Goal: Task Accomplishment & Management: Use online tool/utility

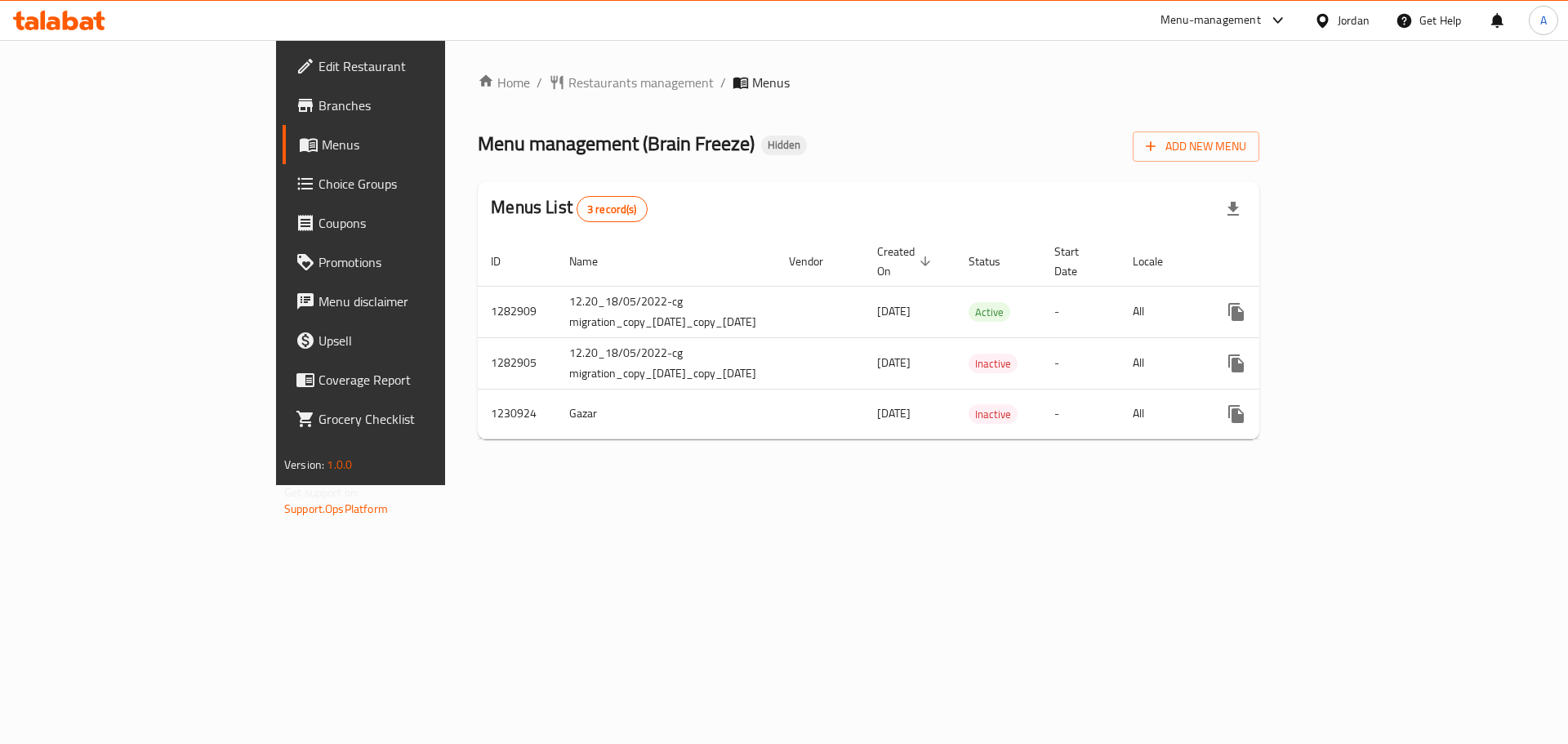
click at [319, 63] on span "Edit Restaurant" at bounding box center [422, 66] width 207 height 20
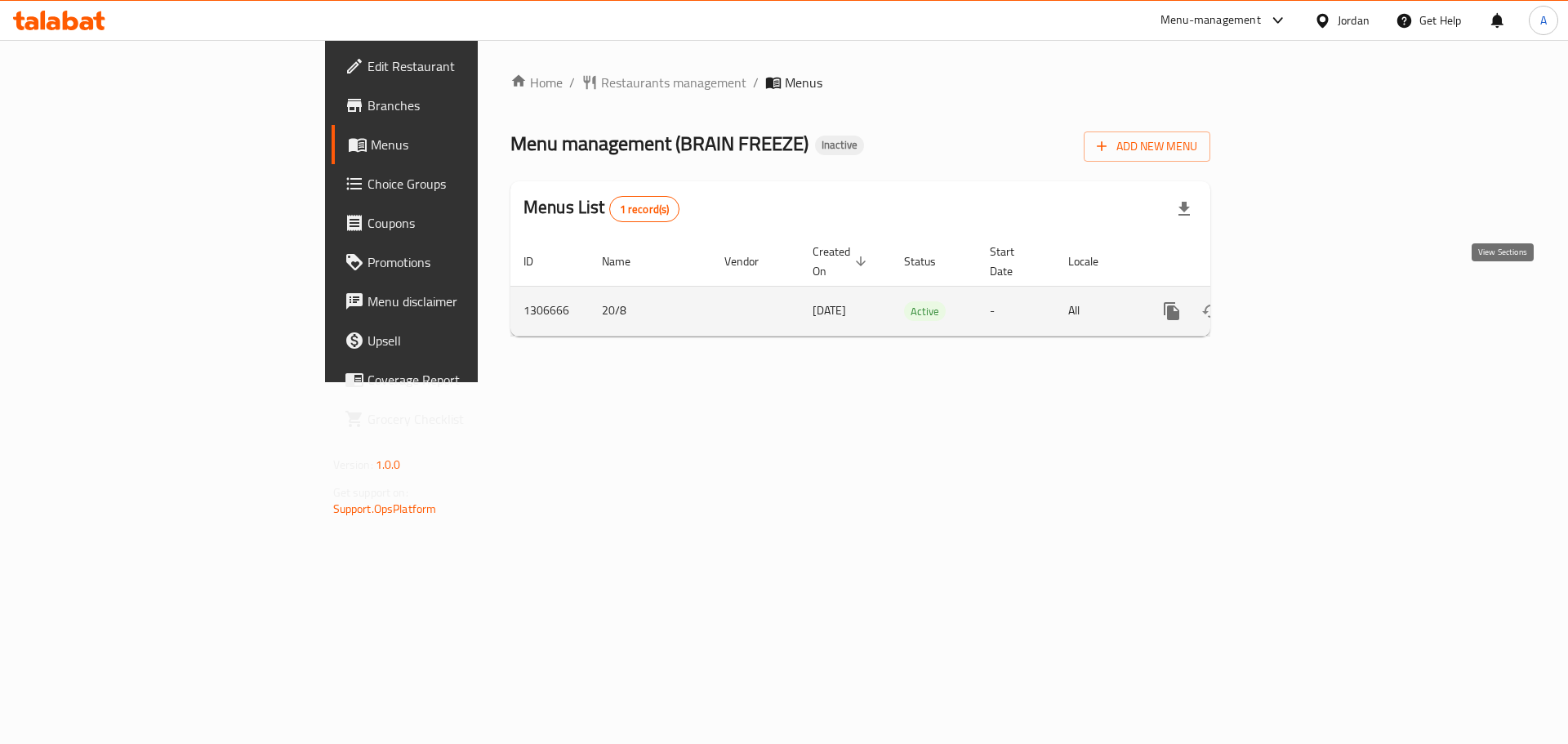
click at [1299, 302] on icon "enhanced table" at bounding box center [1290, 311] width 20 height 20
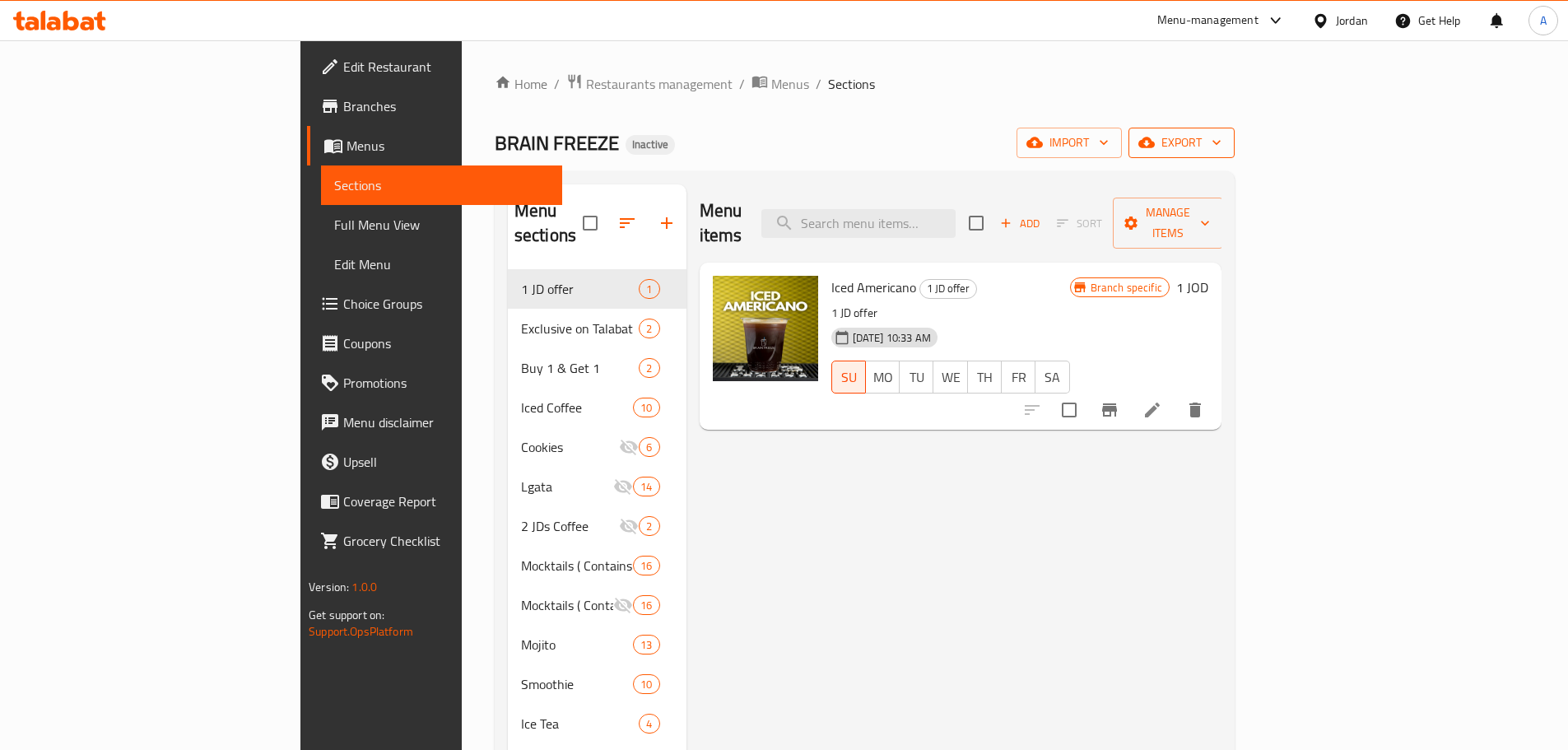
click at [1221, 148] on span "export" at bounding box center [1181, 143] width 80 height 21
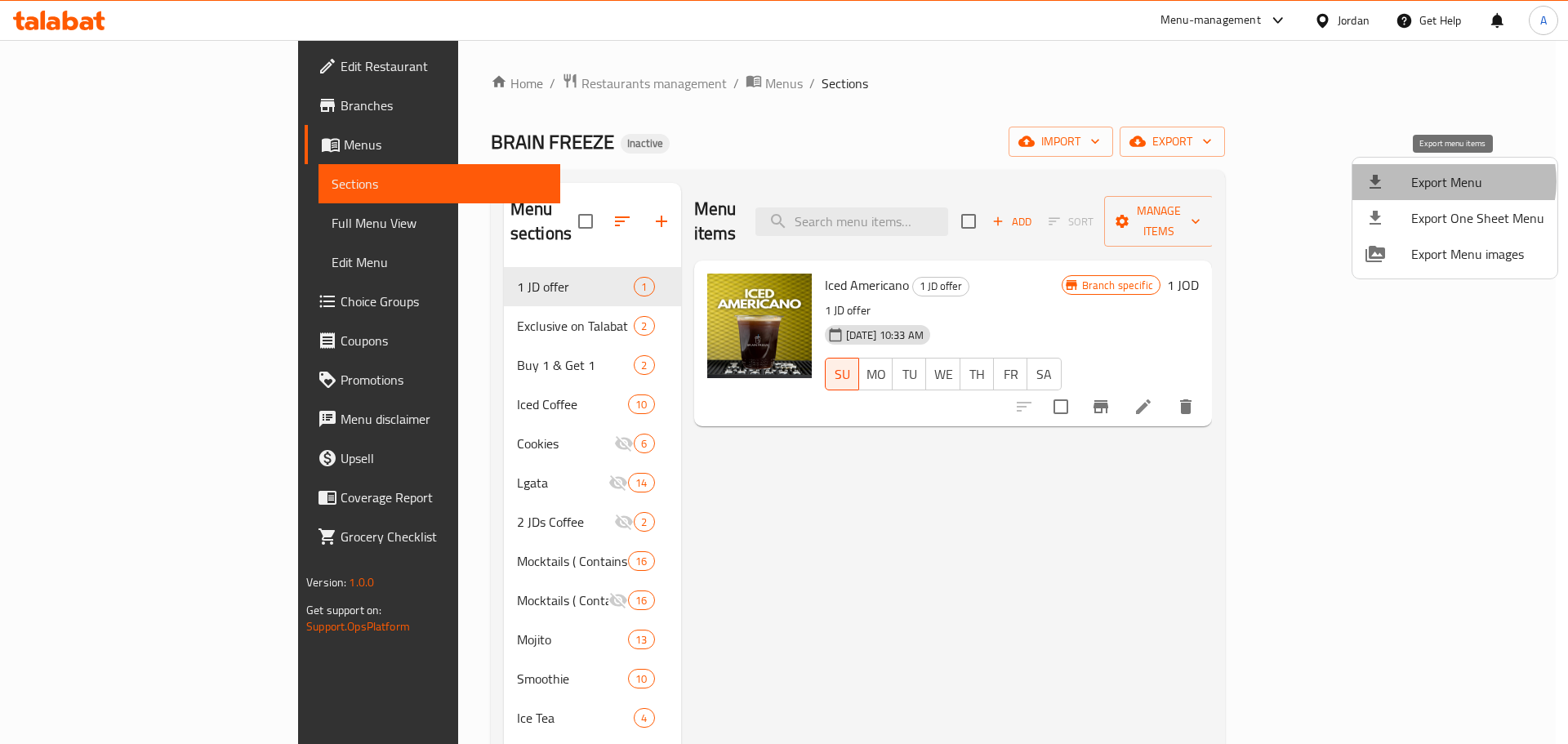
click at [1450, 181] on span "Export Menu" at bounding box center [1477, 182] width 133 height 20
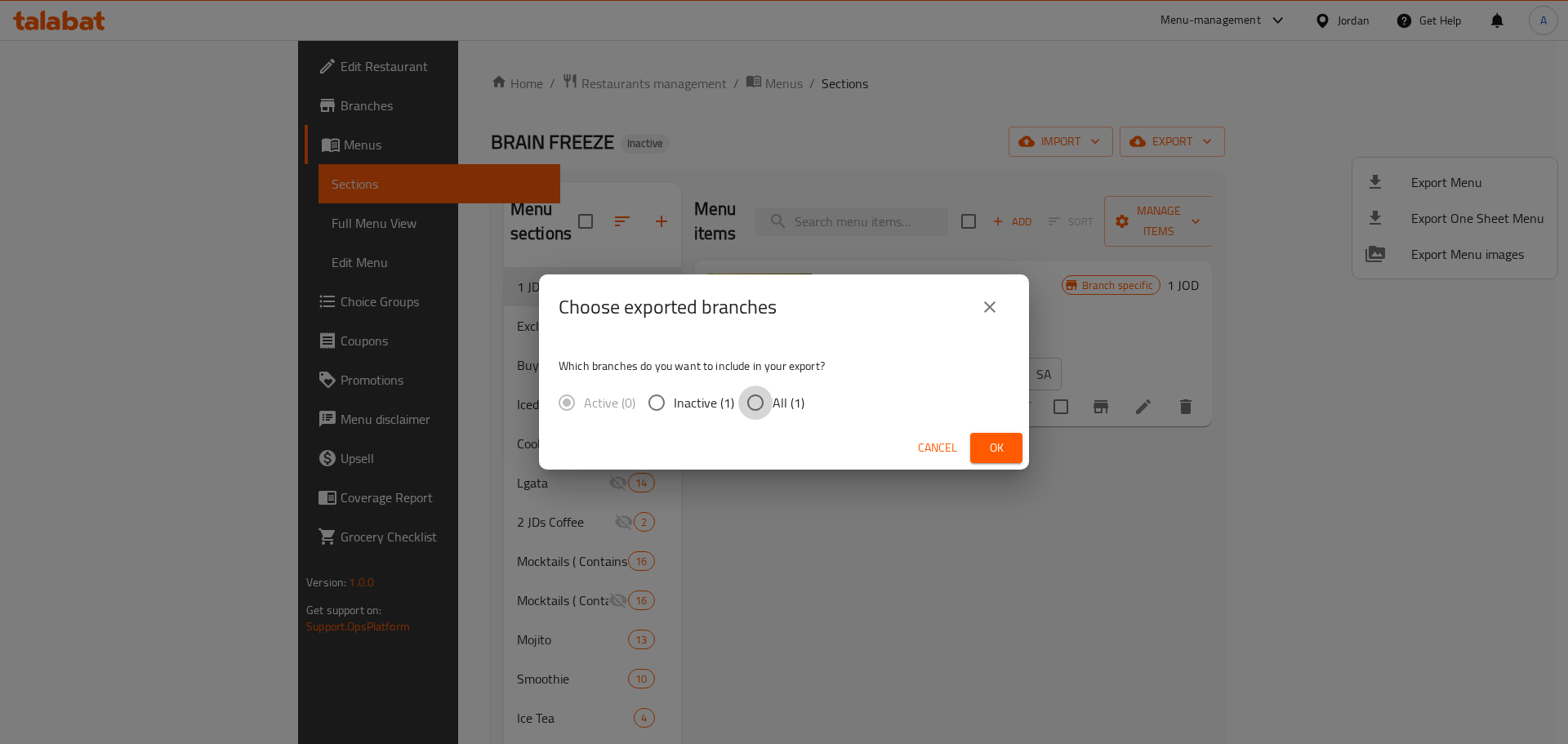
click at [738, 403] on input "All (1)" at bounding box center [755, 403] width 35 height 35
radio input "true"
click at [982, 441] on button "Ok" at bounding box center [996, 447] width 52 height 30
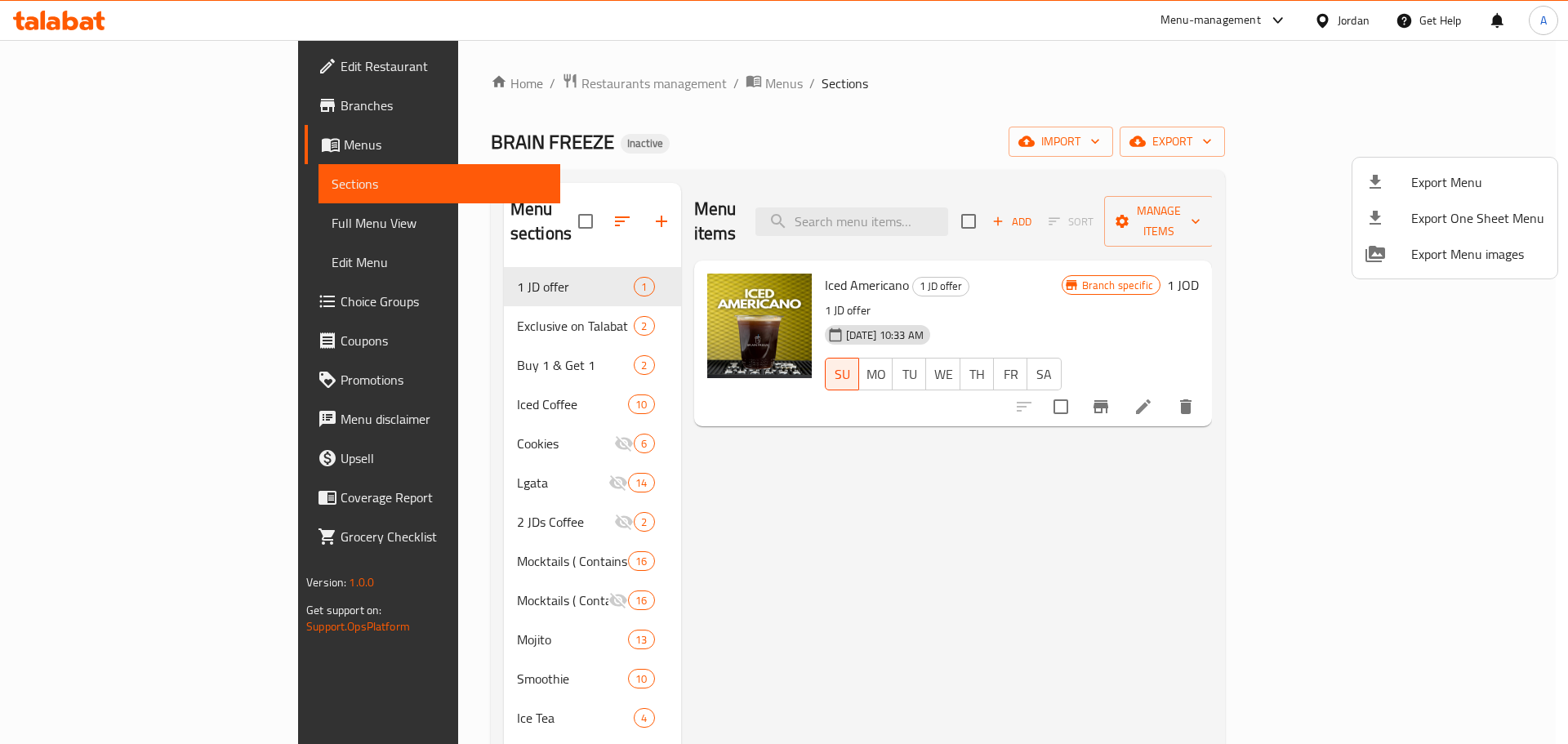
click at [110, 115] on div at bounding box center [784, 372] width 1568 height 744
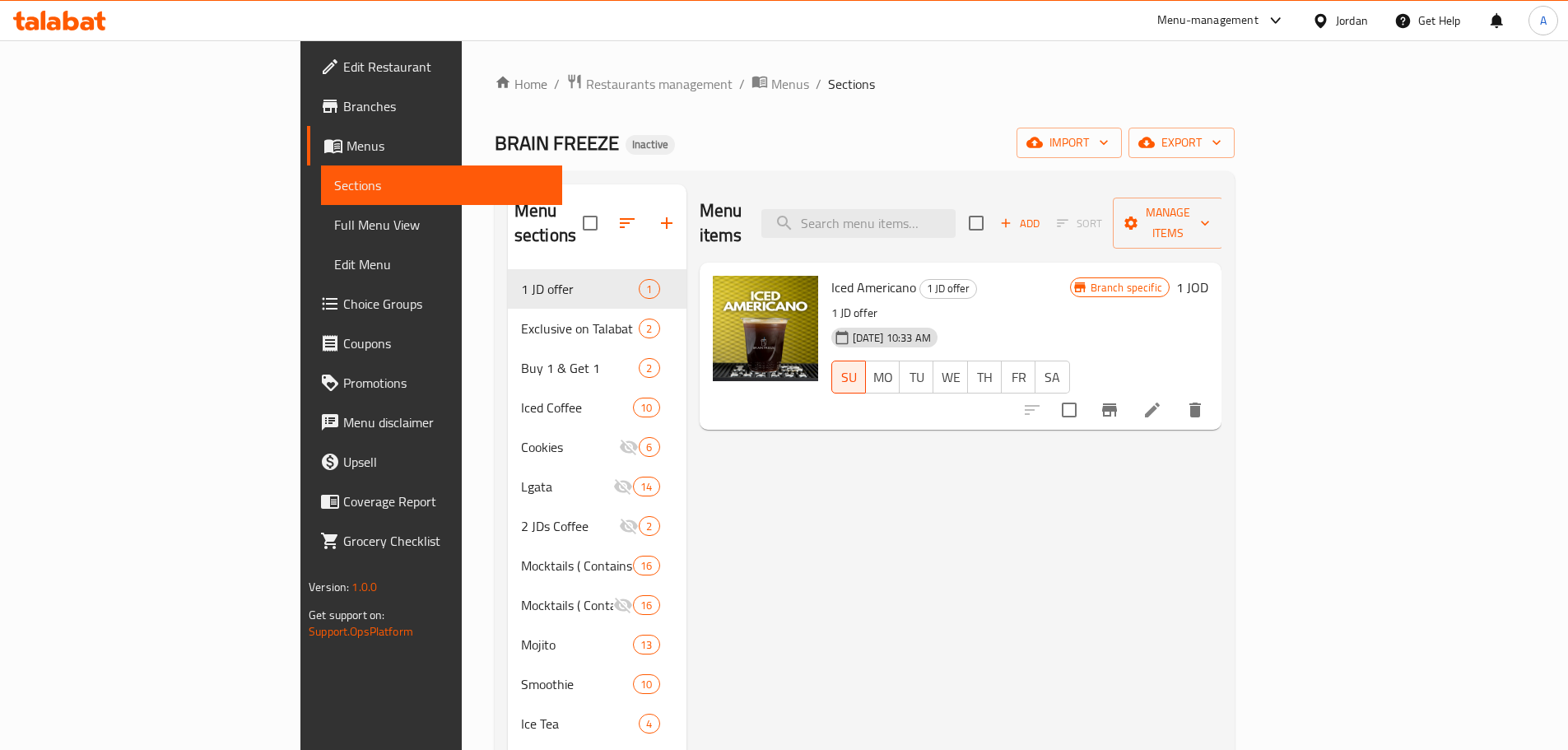
click at [343, 115] on span "Branches" at bounding box center [446, 106] width 206 height 20
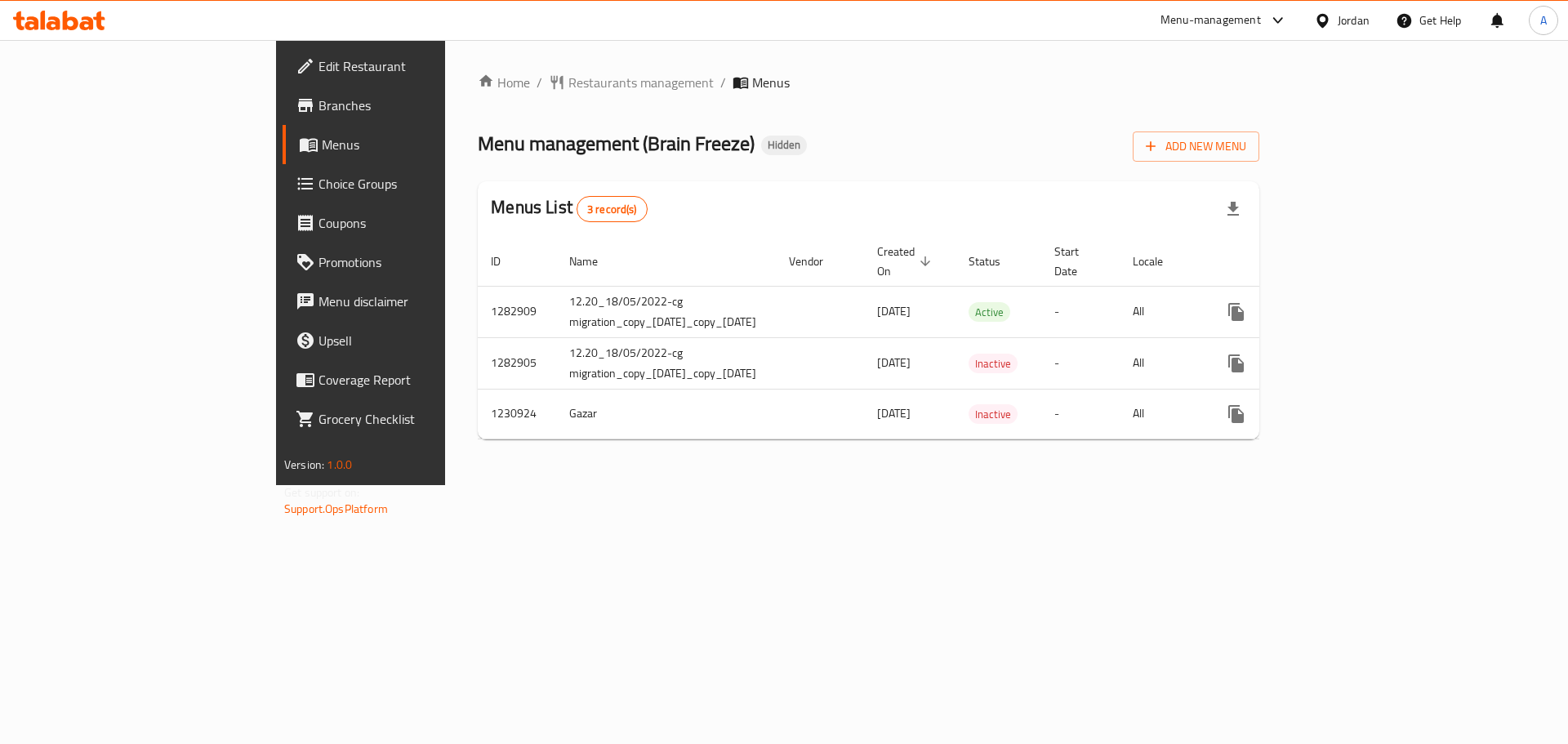
drag, startPoint x: 1271, startPoint y: 565, endPoint x: 1472, endPoint y: 361, distance: 286.4
click at [1272, 485] on div "Home / Restaurants management / Menus Menu management ( Brain Freeze ) Hidden A…" at bounding box center [868, 263] width 847 height 445
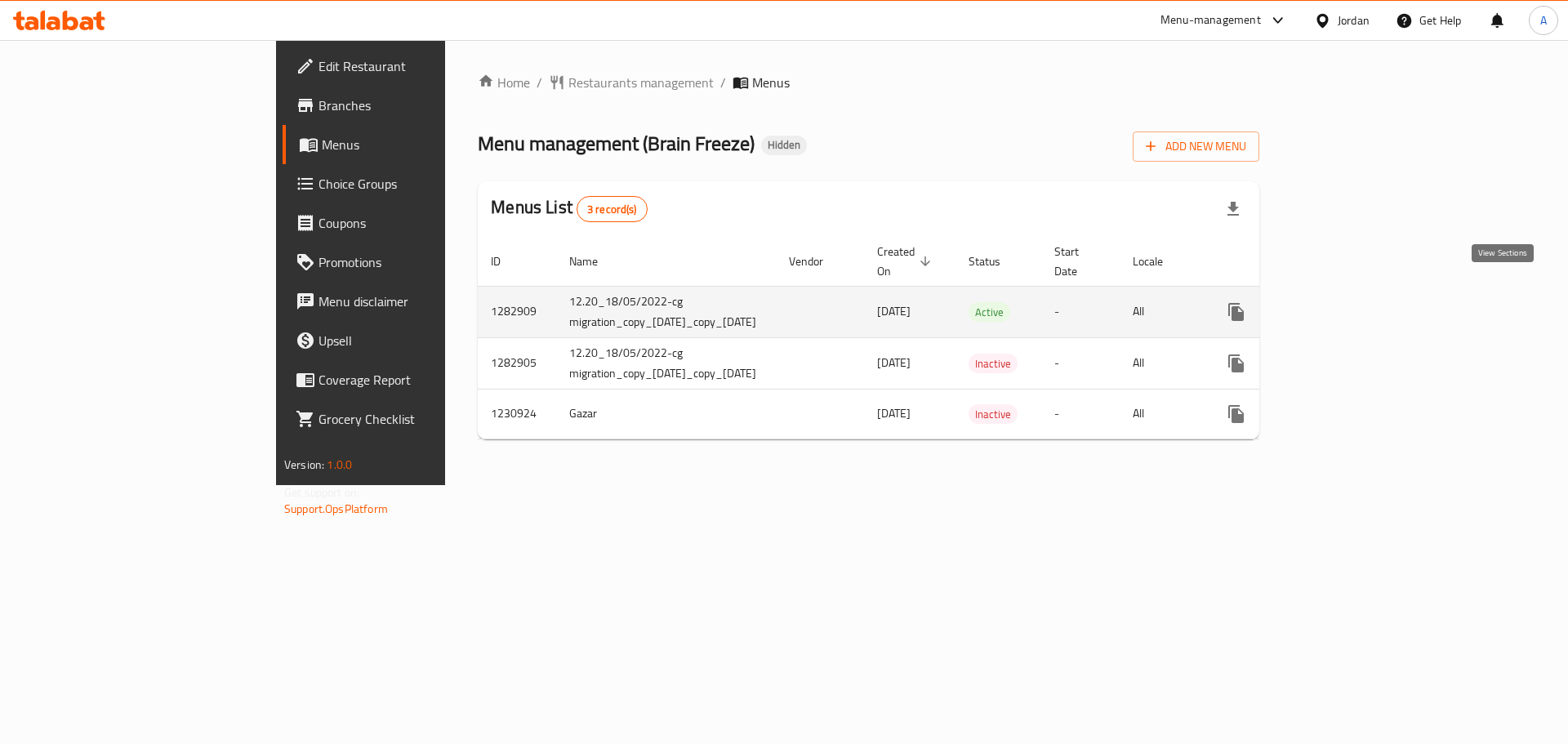
click at [1364, 302] on icon "enhanced table" at bounding box center [1354, 312] width 20 height 20
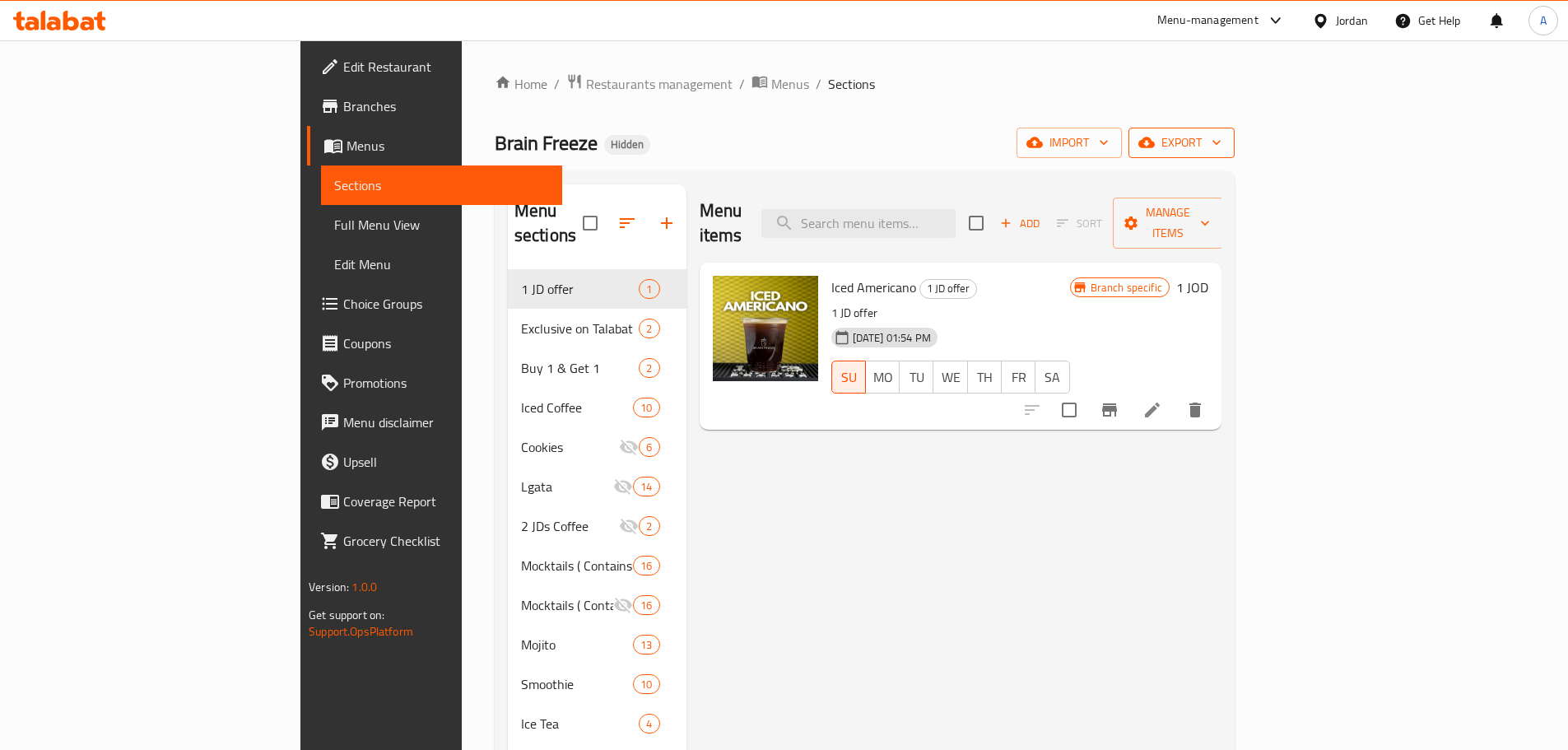
click at [1221, 150] on span "export" at bounding box center [1181, 143] width 80 height 21
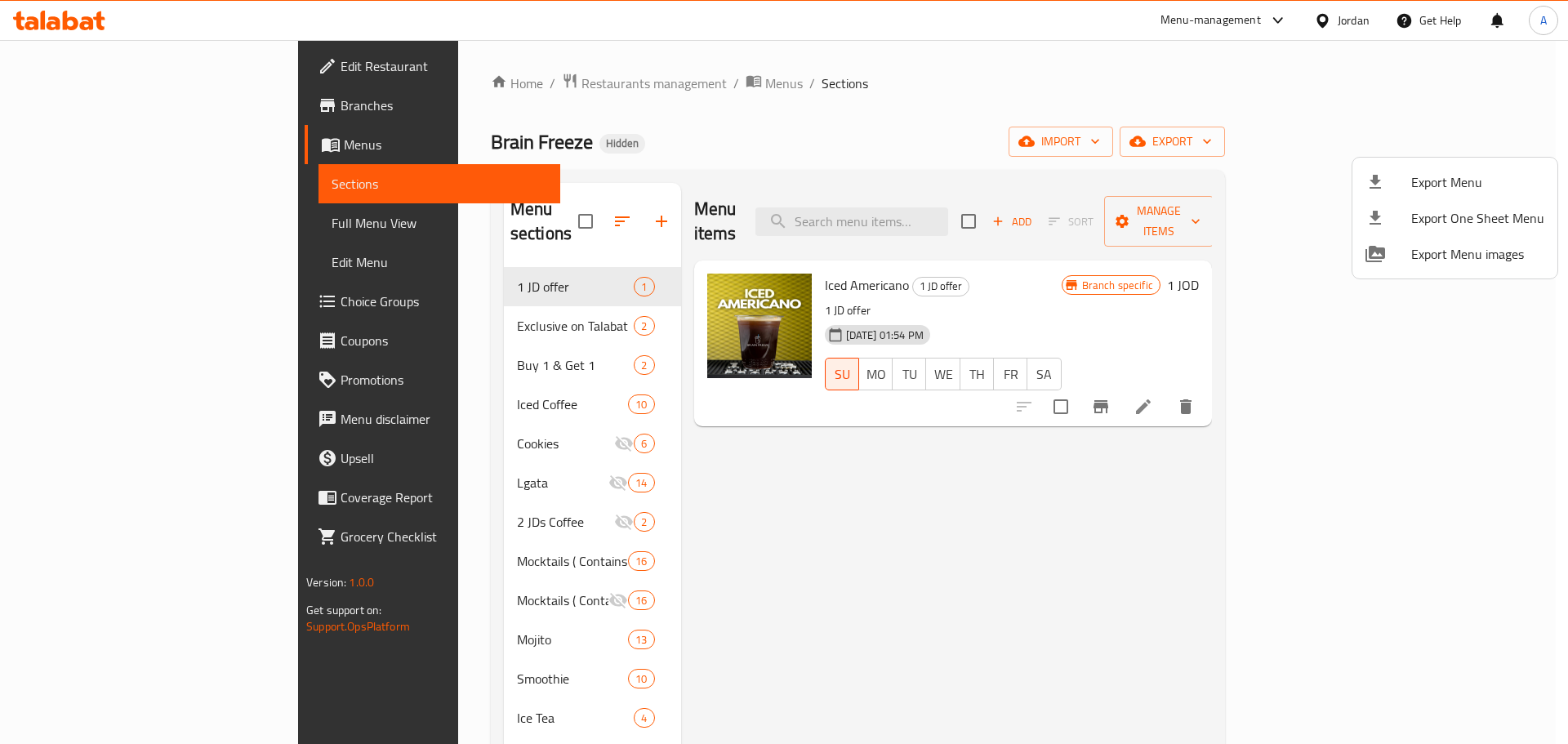
click at [889, 564] on div at bounding box center [784, 372] width 1568 height 744
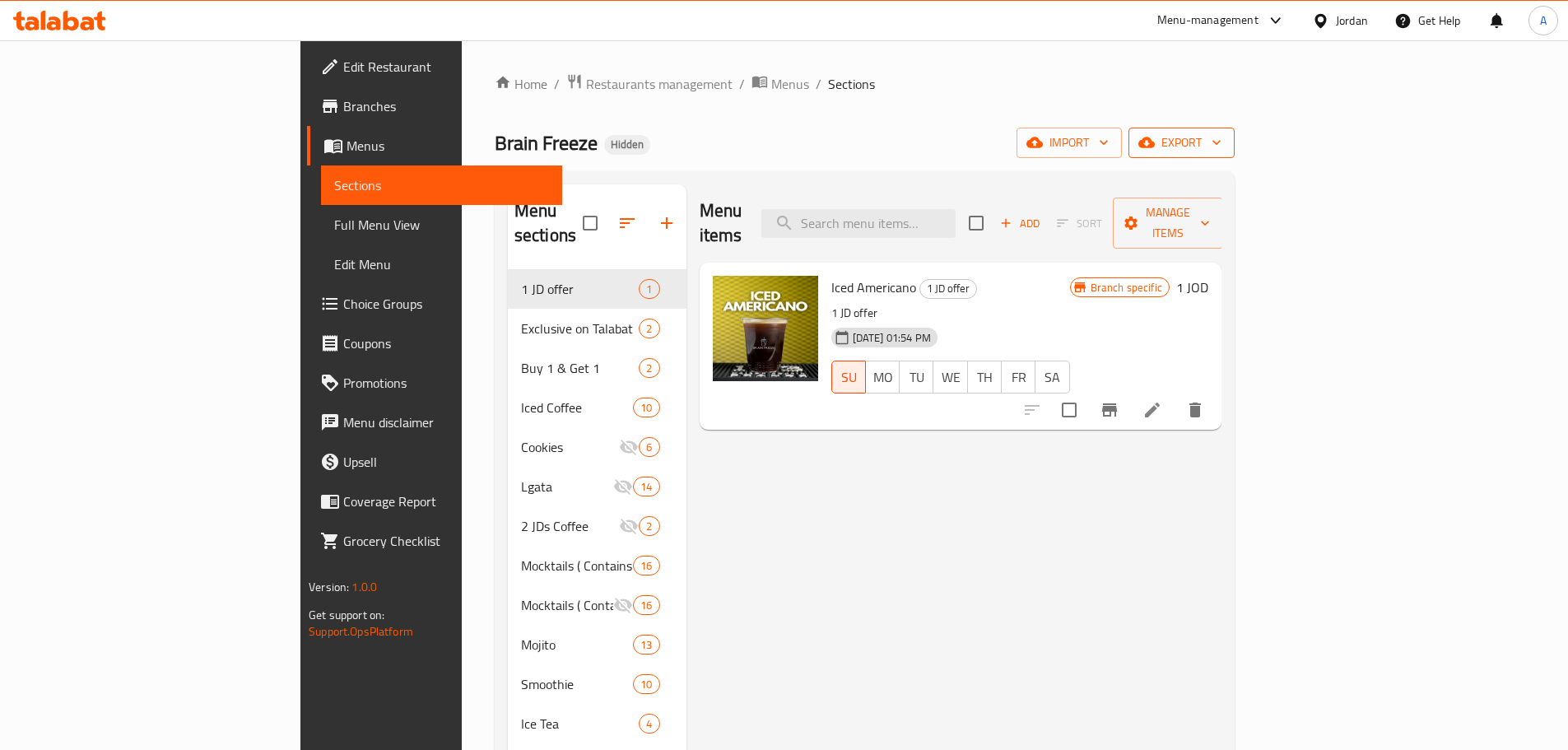
click at [1221, 133] on span "export" at bounding box center [1181, 143] width 80 height 21
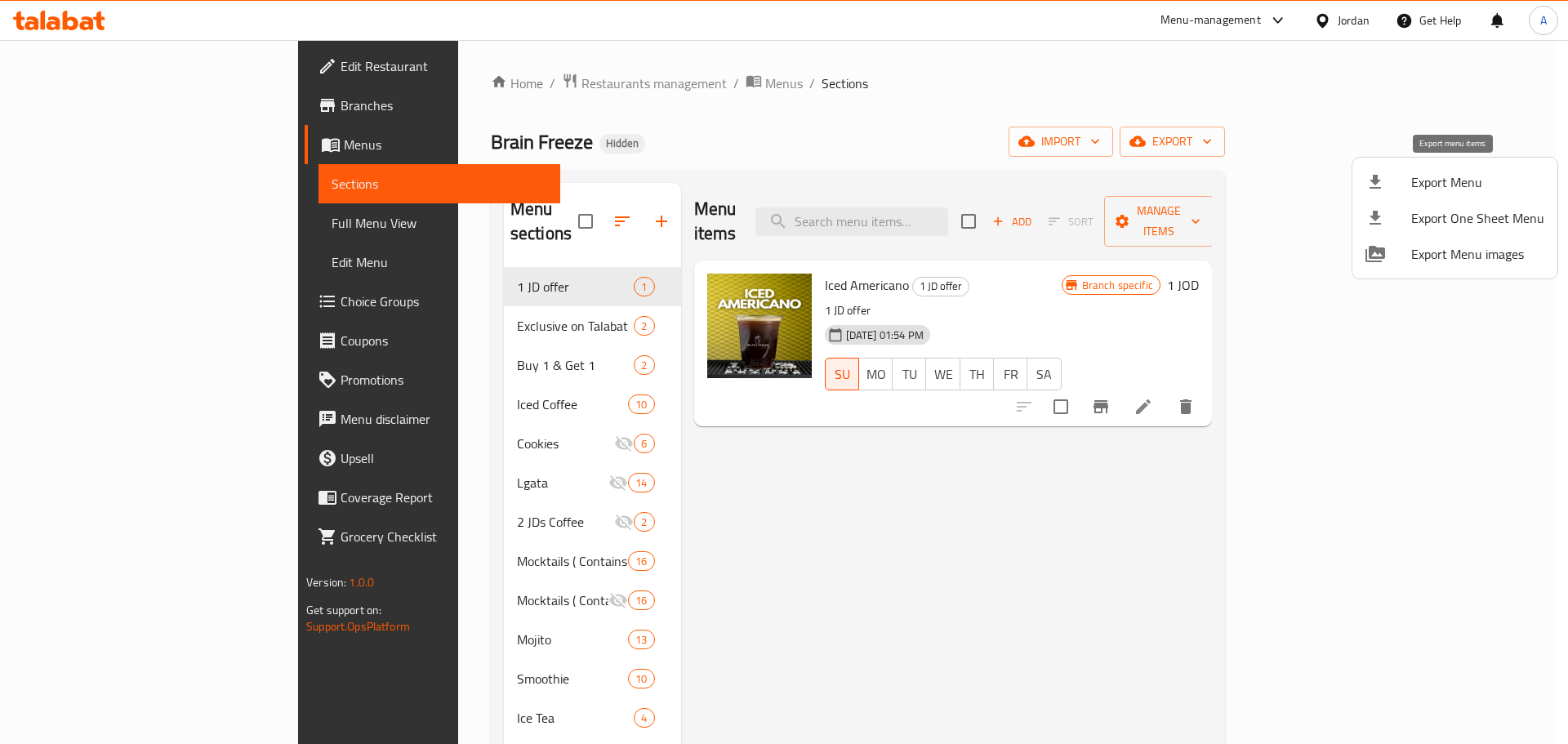
click at [1446, 180] on span "Export Menu" at bounding box center [1477, 182] width 133 height 20
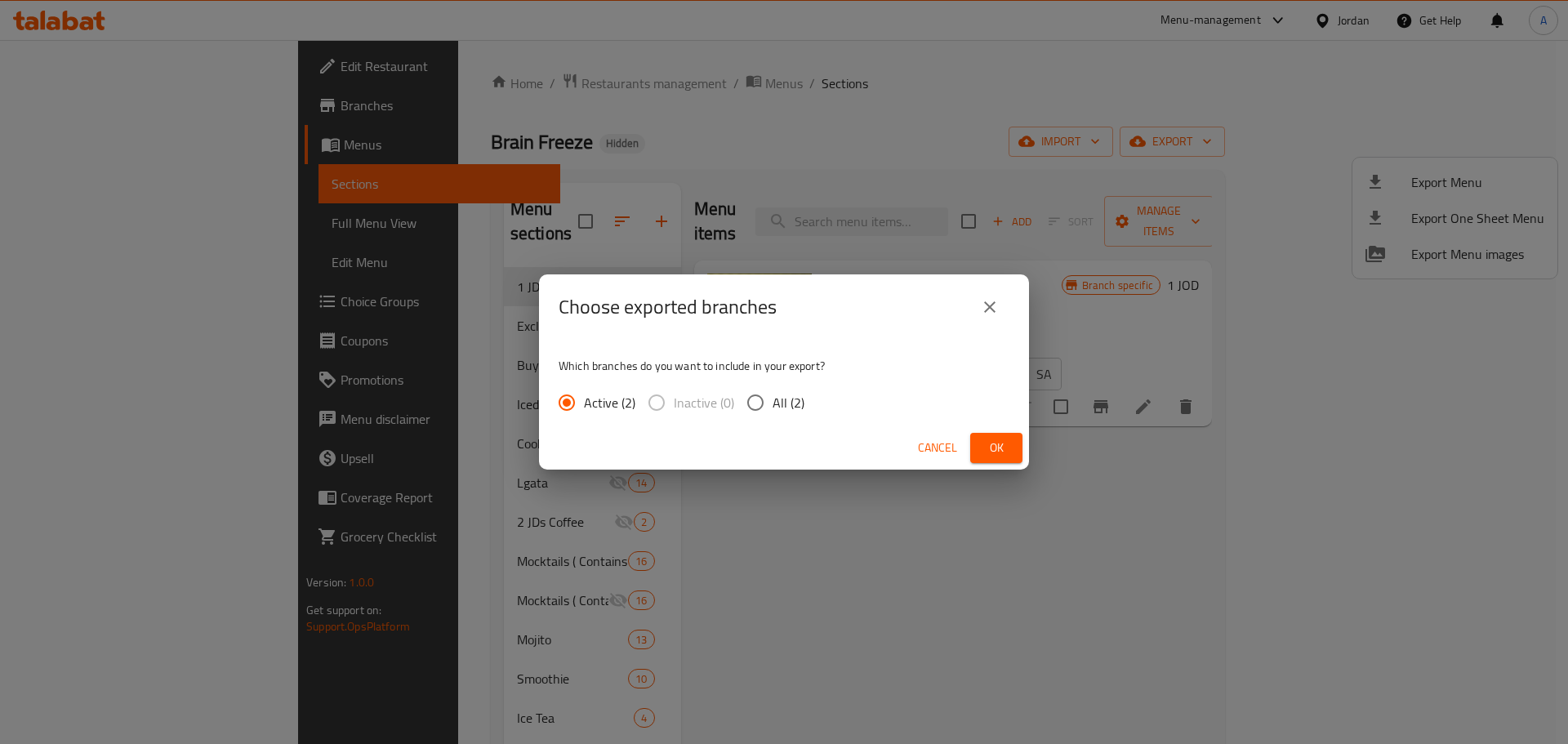
click at [772, 403] on span "All (2)" at bounding box center [788, 403] width 32 height 20
click at [772, 403] on input "All (2)" at bounding box center [755, 403] width 35 height 35
radio input "true"
click at [991, 440] on span "Ok" at bounding box center [996, 447] width 26 height 21
